Goal: Complete application form

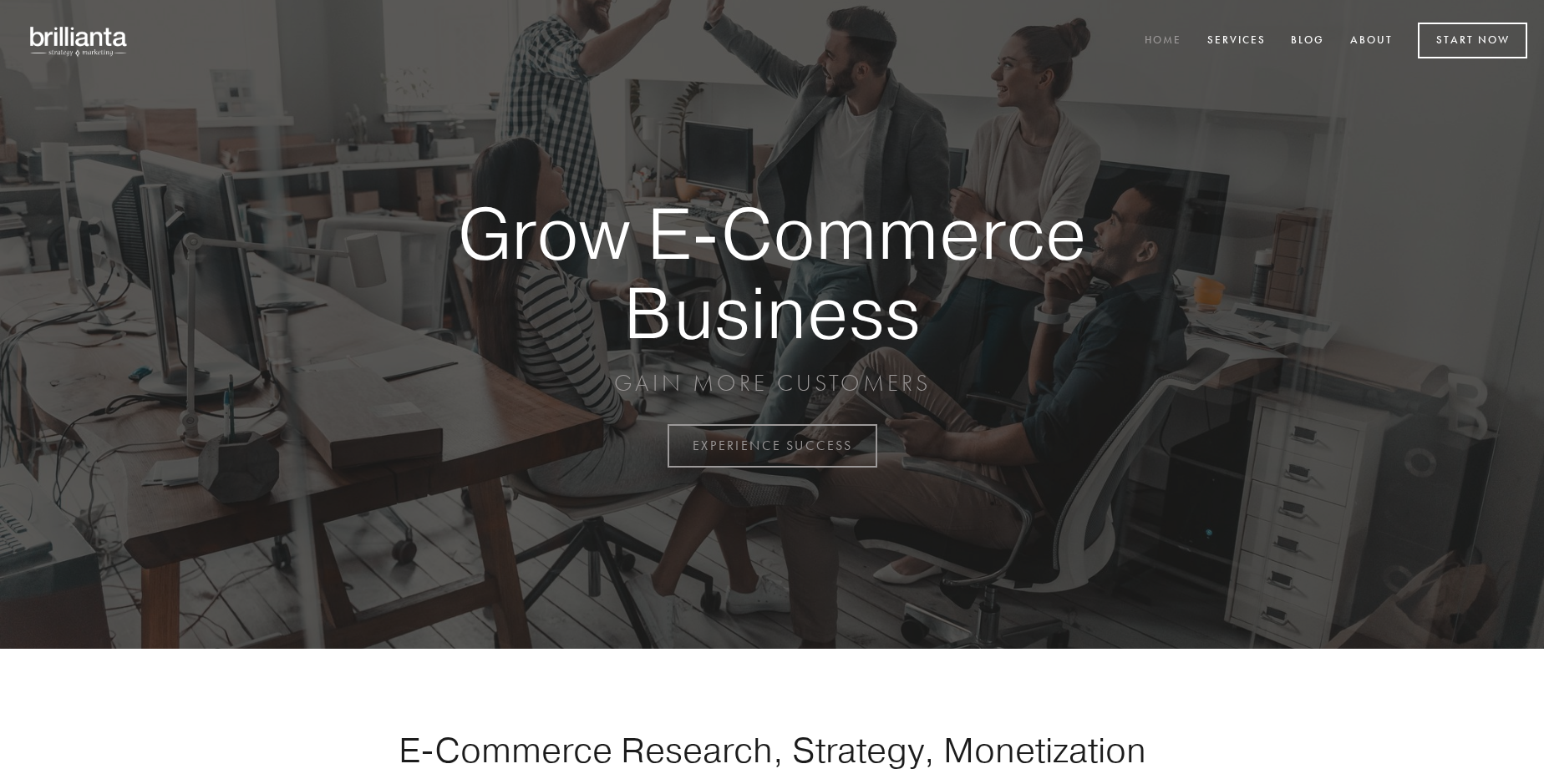
scroll to position [4377, 0]
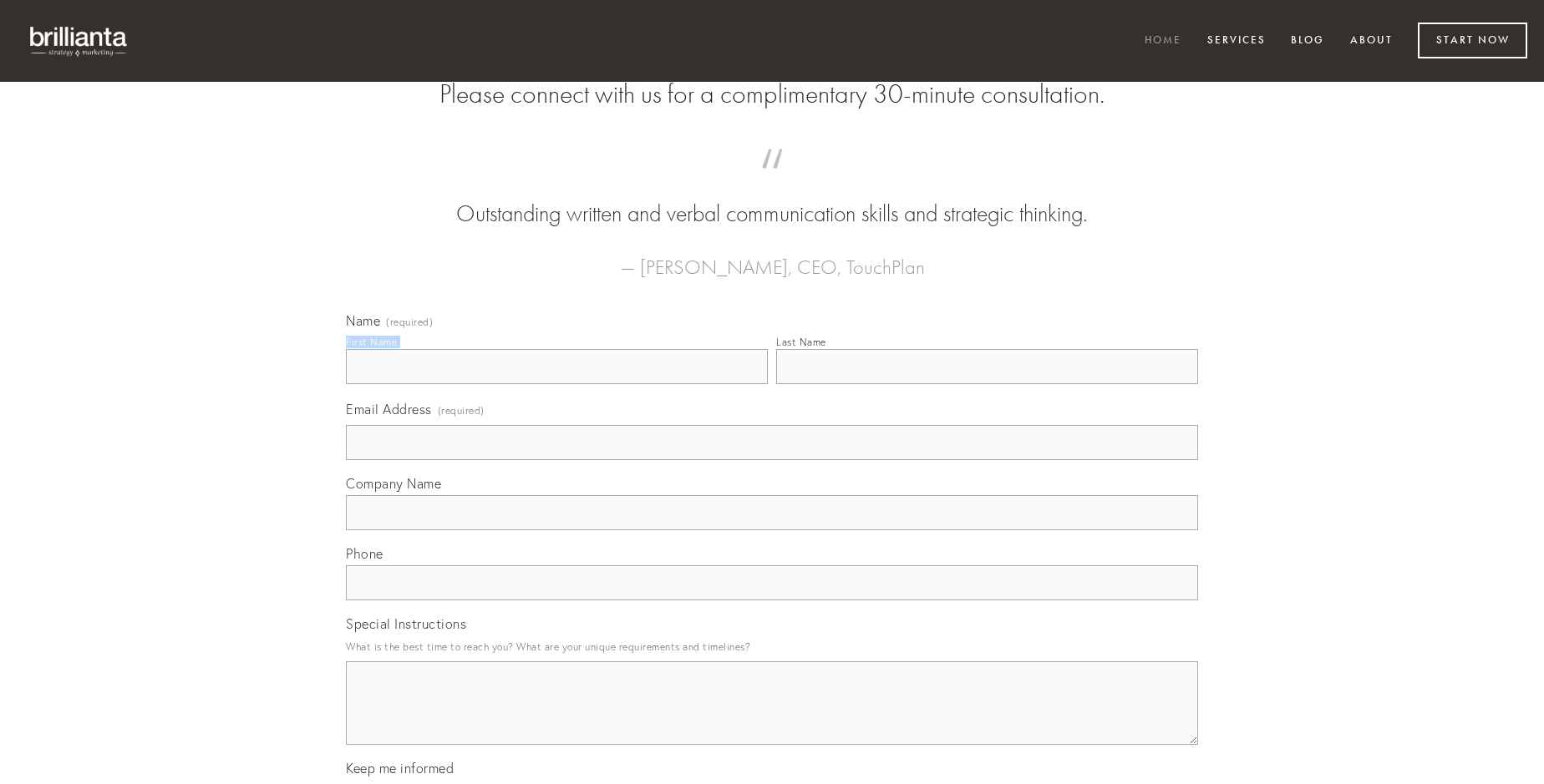
type input "[PERSON_NAME]"
click at [987, 384] on input "Last Name" at bounding box center [987, 366] width 422 height 35
type input "[PERSON_NAME]"
click at [772, 460] on input "Email Address (required)" at bounding box center [772, 442] width 852 height 35
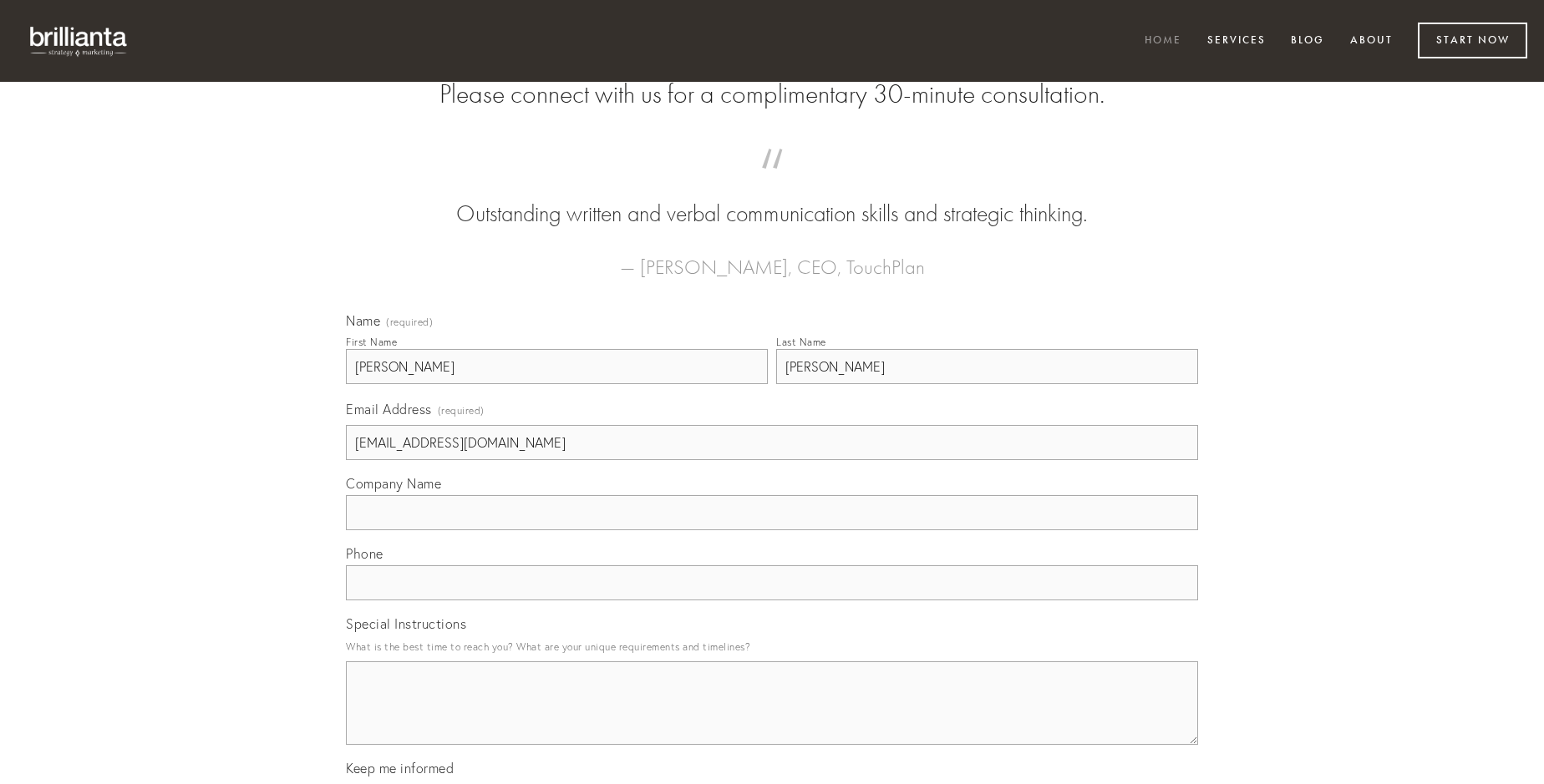
type input "[EMAIL_ADDRESS][DOMAIN_NAME]"
click at [772, 530] on input "Company Name" at bounding box center [772, 512] width 852 height 35
type input "currus"
click at [772, 601] on input "text" at bounding box center [772, 583] width 852 height 35
click at [772, 718] on textarea "Special Instructions" at bounding box center [772, 703] width 852 height 84
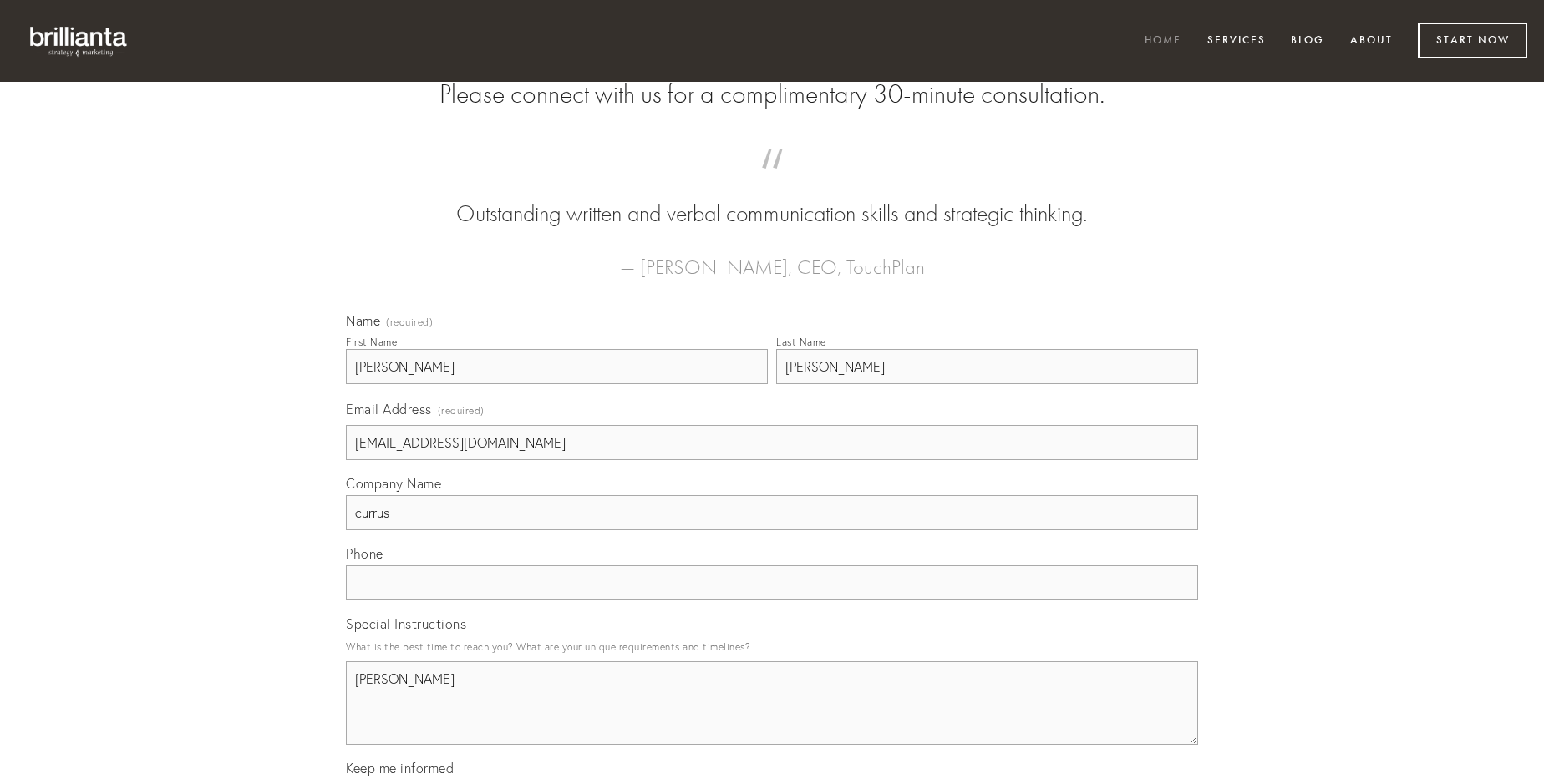
type textarea "[PERSON_NAME]"
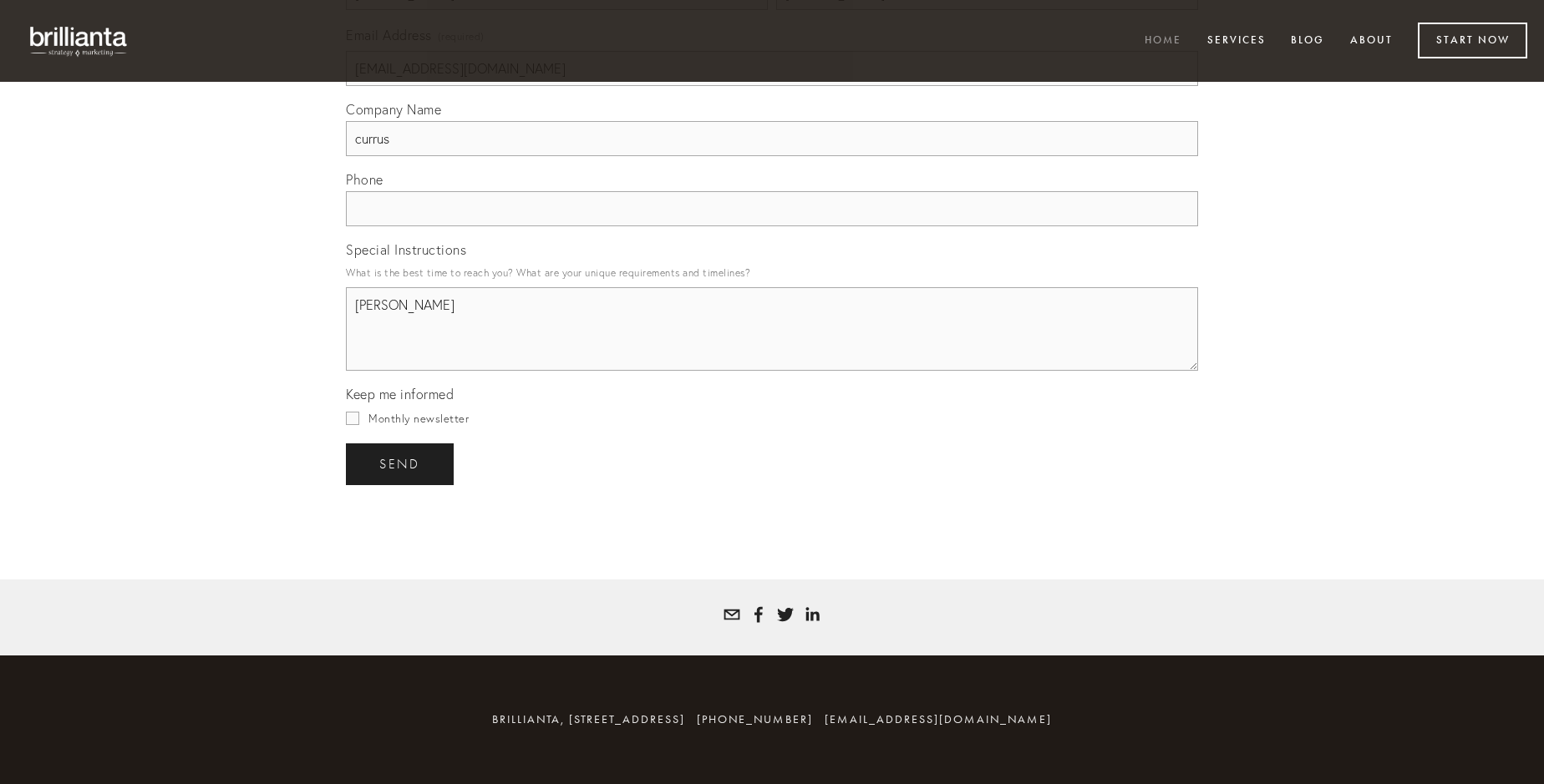
click at [401, 464] on span "send" at bounding box center [399, 465] width 41 height 15
